Goal: Navigation & Orientation: Find specific page/section

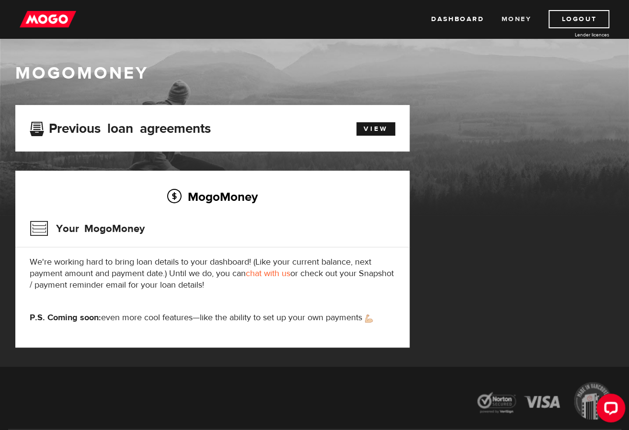
click at [518, 17] on link "Money" at bounding box center [516, 19] width 30 height 18
click at [51, 21] on img at bounding box center [48, 19] width 57 height 18
click at [365, 130] on link "View" at bounding box center [376, 128] width 39 height 13
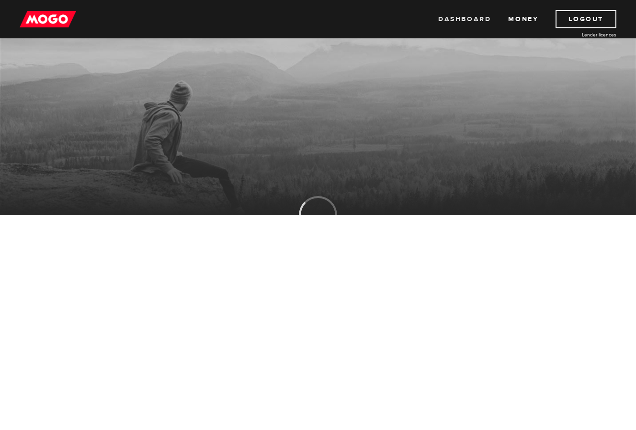
click at [468, 22] on link "Dashboard" at bounding box center [464, 19] width 53 height 18
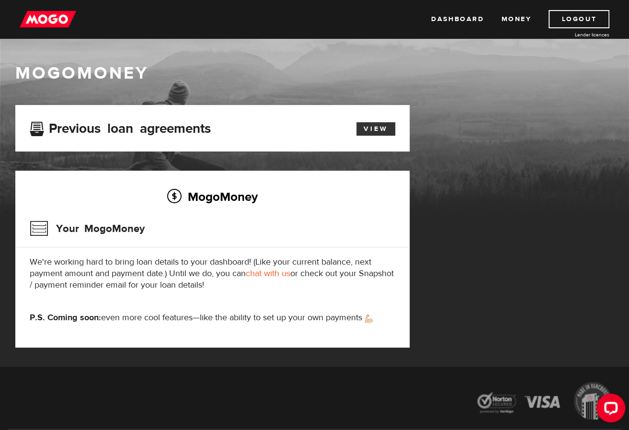
click at [364, 130] on link "View" at bounding box center [376, 128] width 39 height 13
